Goal: Information Seeking & Learning: Learn about a topic

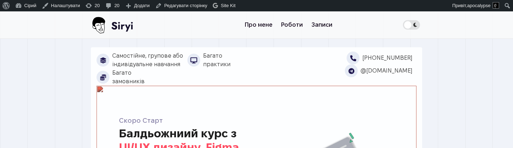
scroll to position [11, 0]
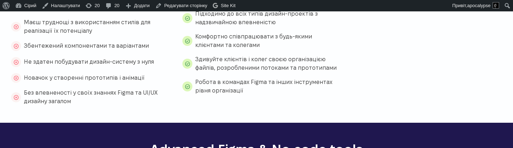
scroll to position [521, 0]
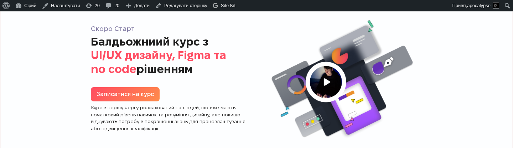
scroll to position [44, 0]
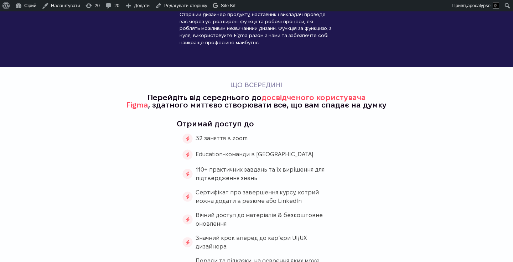
scroll to position [868, 0]
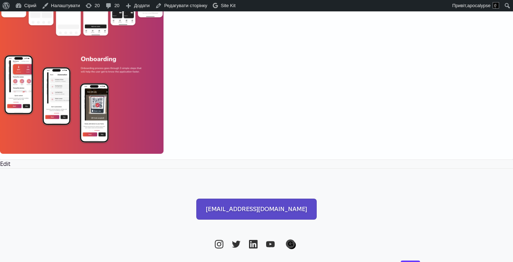
scroll to position [3403, 0]
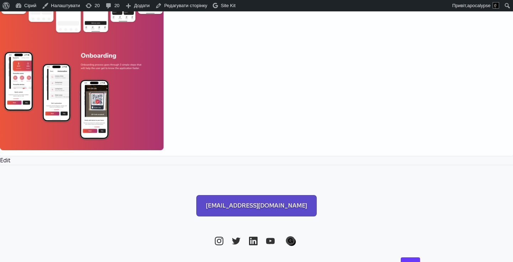
scroll to position [3464, 0]
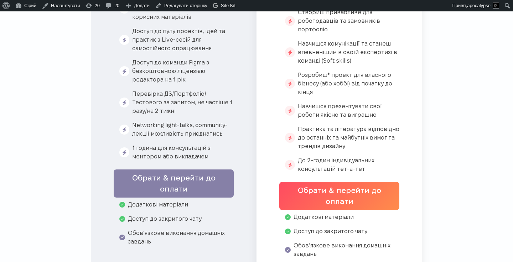
scroll to position [2889, 0]
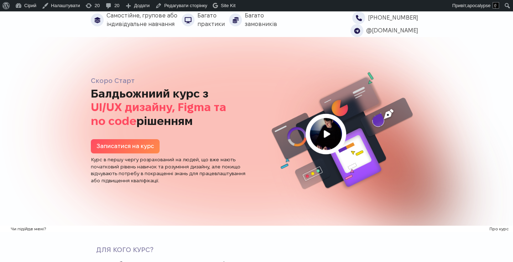
scroll to position [2887, 0]
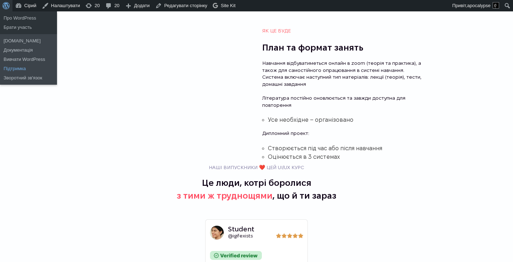
scroll to position [1962, 0]
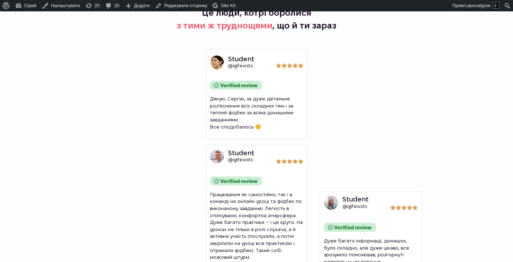
scroll to position [2138, 0]
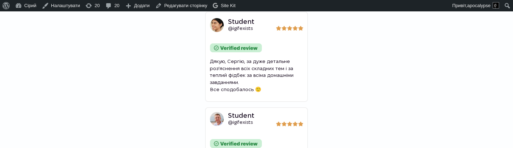
scroll to position [2200, 0]
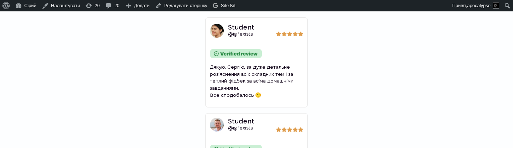
scroll to position [2177, 0]
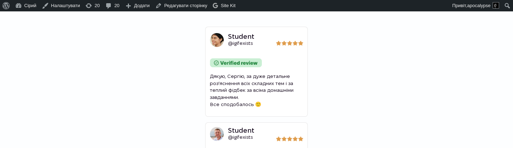
scroll to position [2167, 0]
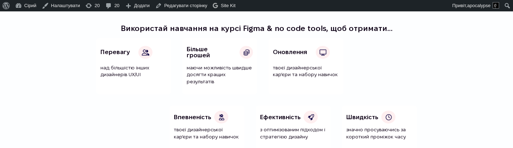
scroll to position [1473, 0]
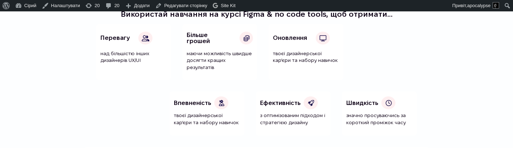
scroll to position [1481, 0]
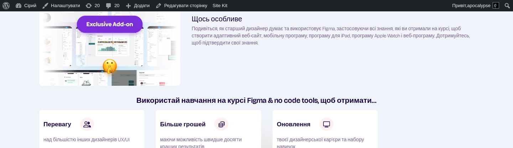
scroll to position [1481, 0]
